Goal: Transaction & Acquisition: Purchase product/service

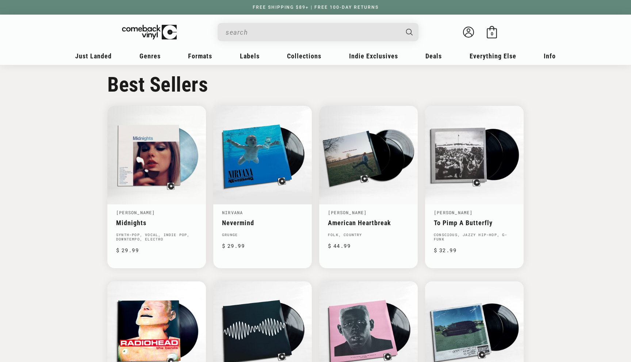
scroll to position [378, 0]
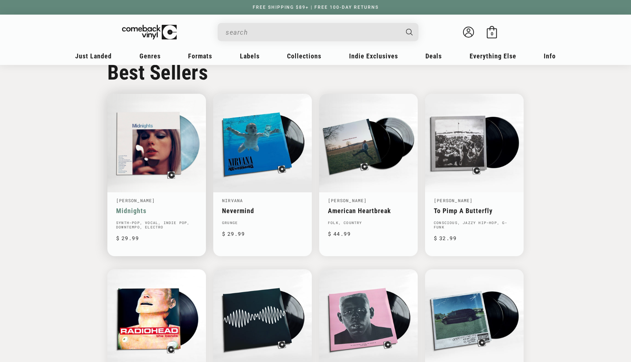
click at [158, 207] on link "Midnights" at bounding box center [156, 211] width 81 height 8
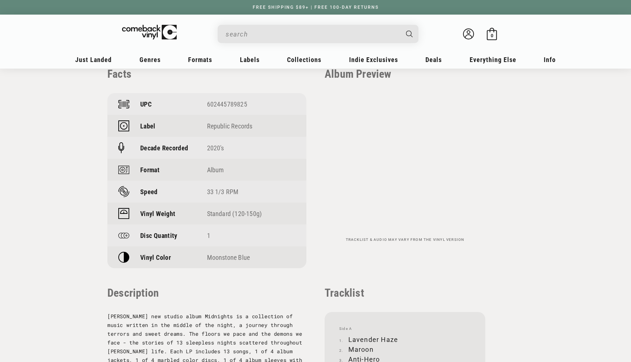
scroll to position [530, 0]
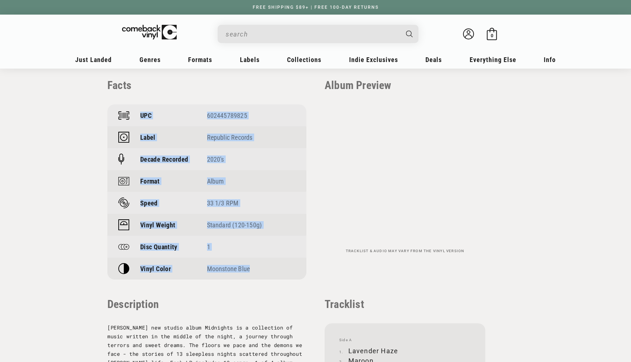
drag, startPoint x: 118, startPoint y: 114, endPoint x: 261, endPoint y: 267, distance: 208.8
click at [261, 267] on div "UPC 602445789825 Label Republic Records Decade Recorded 2020's Format Album Spe…" at bounding box center [206, 191] width 199 height 175
click at [261, 267] on div "Moonstone Blue" at bounding box center [251, 269] width 89 height 8
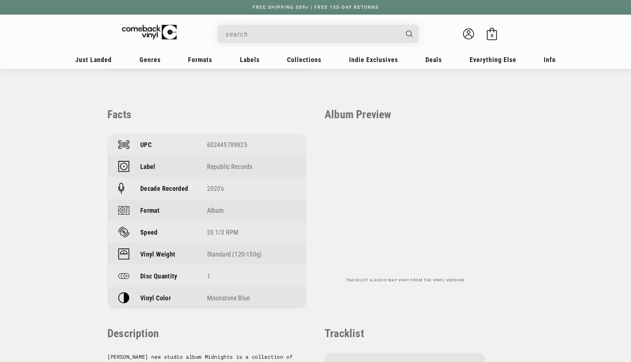
scroll to position [500, 0]
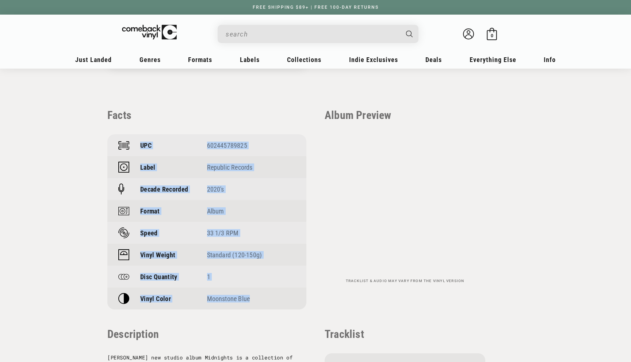
drag, startPoint x: 117, startPoint y: 143, endPoint x: 273, endPoint y: 302, distance: 222.6
click at [273, 302] on div "UPC 602445789825 Label Republic Records Decade Recorded 2020's Format Album Spe…" at bounding box center [206, 221] width 199 height 175
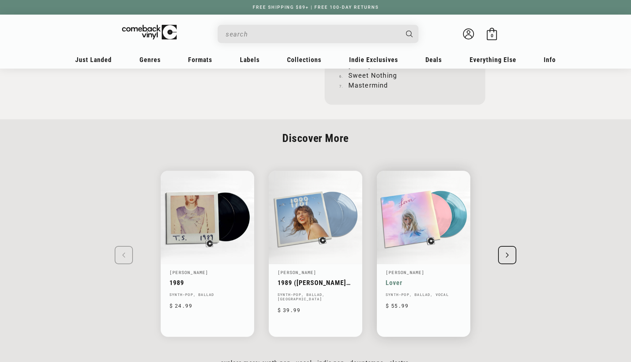
scroll to position [971, 0]
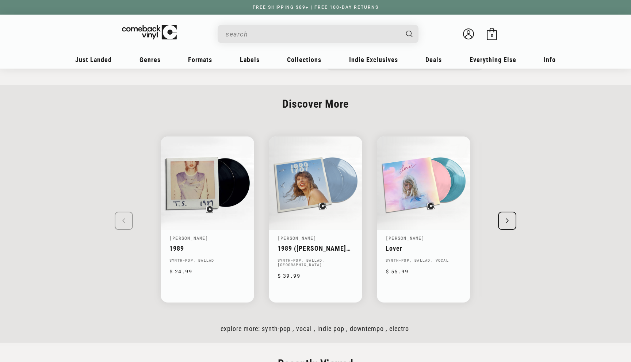
click at [508, 218] on icon "Next slide" at bounding box center [507, 220] width 3 height 5
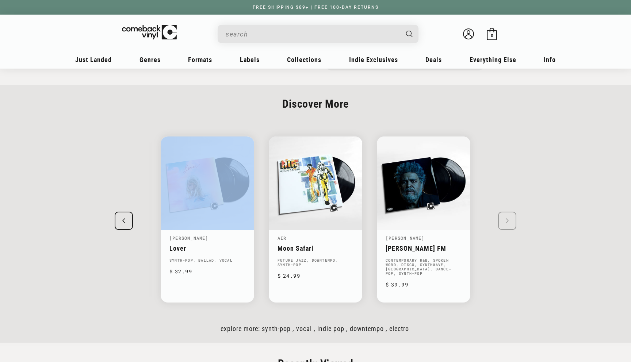
click at [508, 216] on swiper-slide "Taylor Swift 1989 Synth-pop, Ballad Regular price $ 24.99 Regular price $ Sale …" at bounding box center [315, 219] width 453 height 192
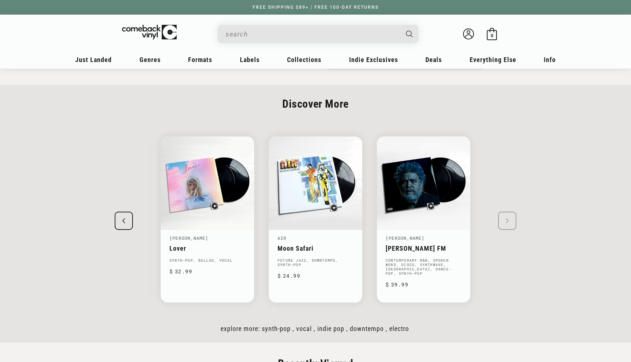
click at [508, 216] on swiper-slide "Taylor Swift 1989 Synth-pop, Ballad Regular price $ 24.99 Regular price $ Sale …" at bounding box center [315, 219] width 453 height 192
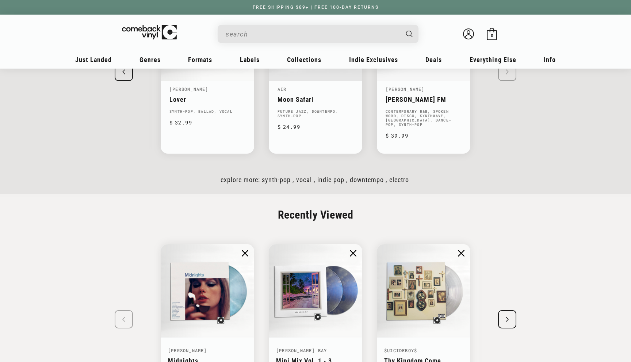
scroll to position [1153, 0]
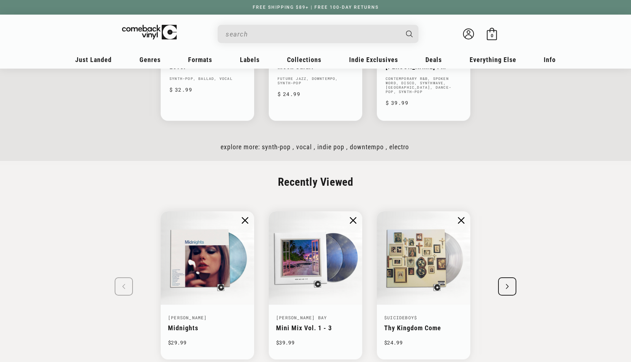
click at [514, 279] on div "Next slide" at bounding box center [507, 287] width 18 height 18
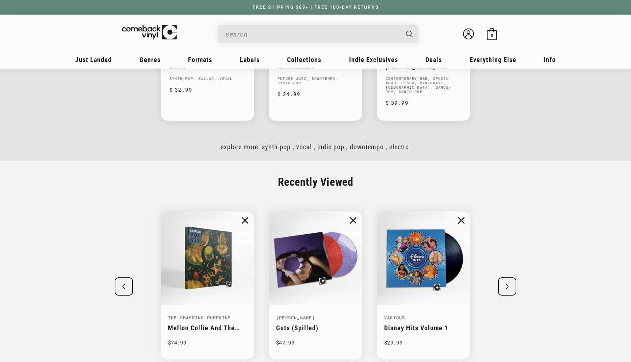
click at [513, 279] on div "Next slide" at bounding box center [507, 287] width 18 height 18
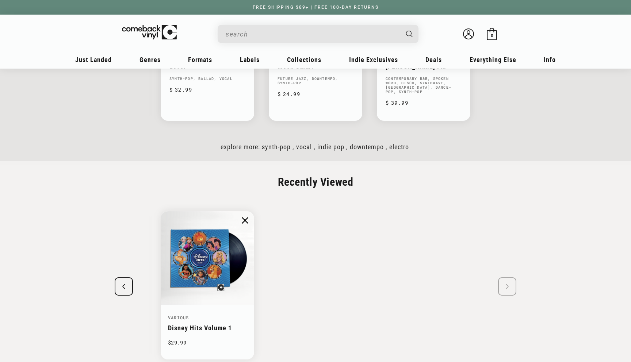
click at [513, 279] on swiper-slide "Taylor Swift Midnights $29.99 Magdalena Bay Mini Mix Vol. 1 - 3 $39.99" at bounding box center [315, 285] width 453 height 175
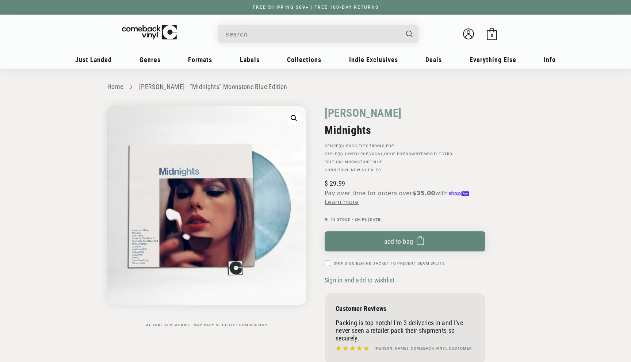
scroll to position [0, 0]
click at [291, 321] on media-gallery "Skip to product information Open media 1 in modal 1 / of 1 Actual appearance ma…" at bounding box center [206, 217] width 199 height 222
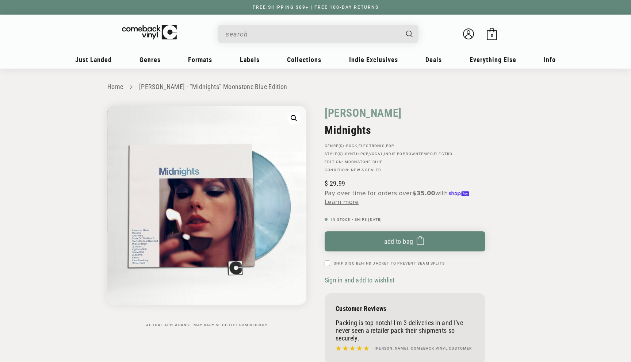
click at [291, 321] on media-gallery "Skip to product information Open media 1 in modal 1 / of 1 Actual appearance ma…" at bounding box center [206, 217] width 199 height 222
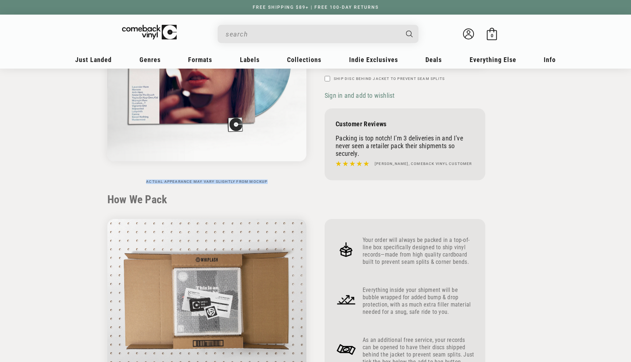
scroll to position [236, 0]
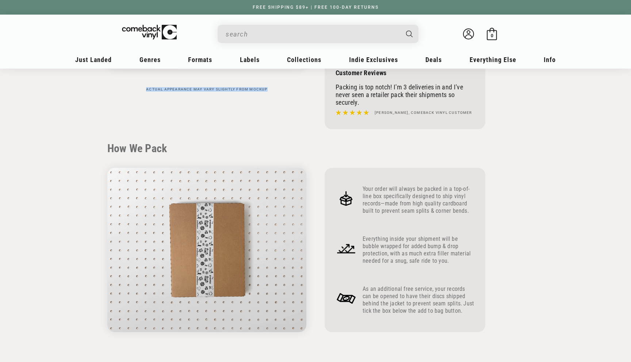
click at [257, 131] on div "Skip to product information Open media 1 in modal 1 / of 1 Actual appearance ma…" at bounding box center [211, 1] width 208 height 263
